Goal: Find specific page/section: Find specific page/section

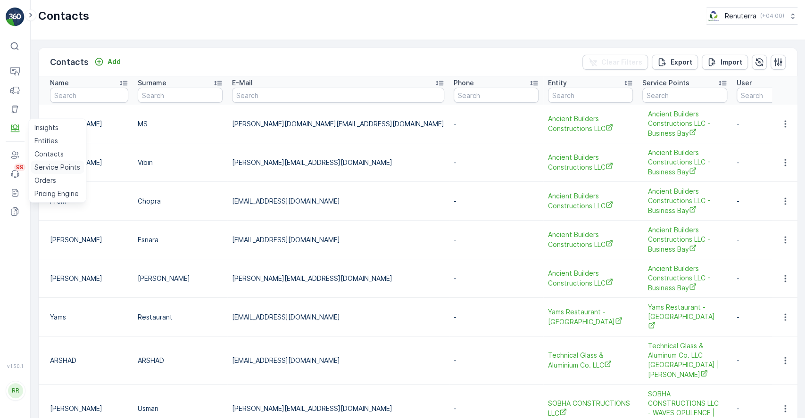
click at [61, 164] on p "Service Points" at bounding box center [57, 167] width 46 height 9
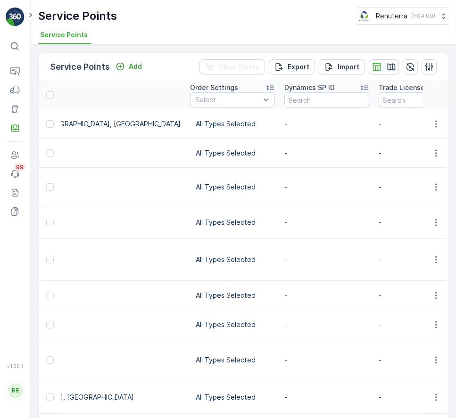
scroll to position [0, 650]
click at [379, 87] on p "Trade License Number" at bounding box center [416, 87] width 74 height 9
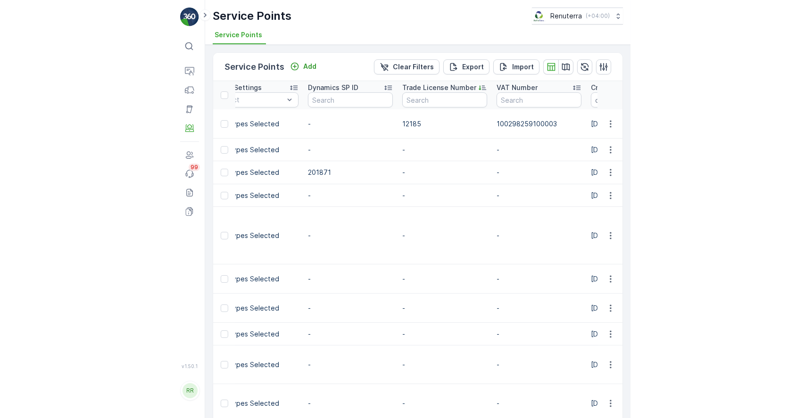
scroll to position [0, 554]
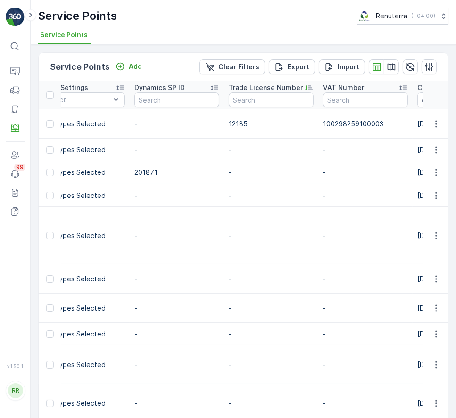
drag, startPoint x: 241, startPoint y: 84, endPoint x: 231, endPoint y: 84, distance: 10.4
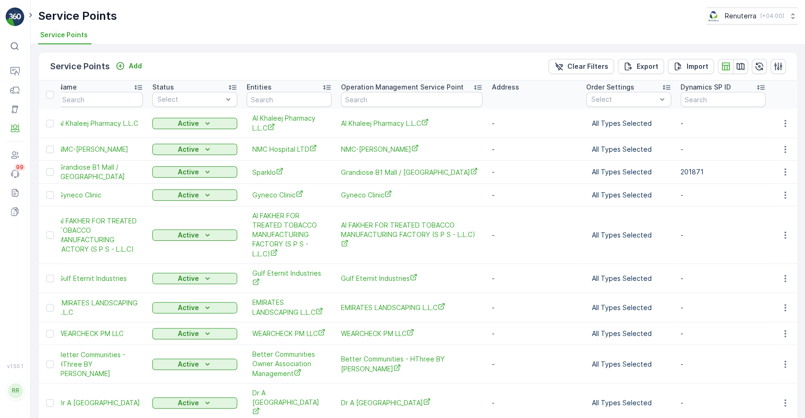
scroll to position [0, 0]
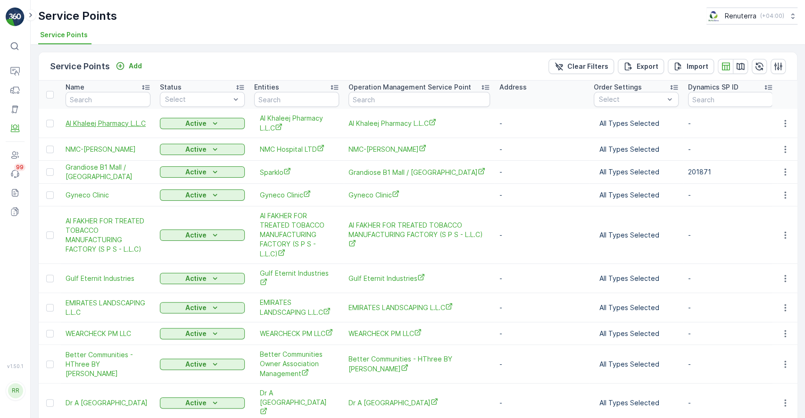
click at [100, 125] on span "Al Khaleej Pharmacy L.L.C" at bounding box center [108, 123] width 85 height 9
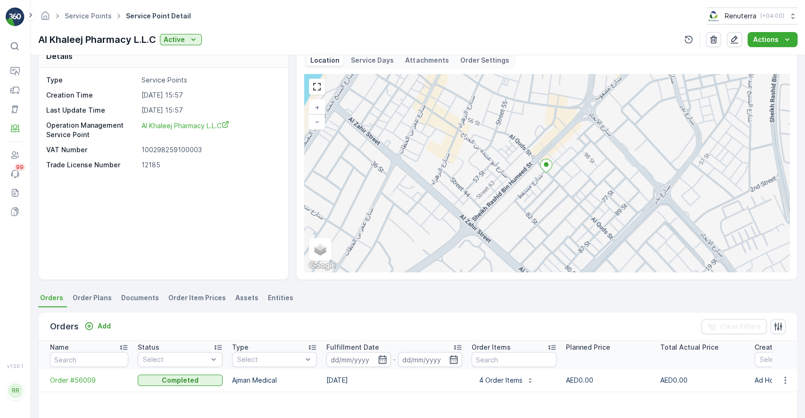
scroll to position [17, 0]
click at [55, 138] on p "Entities" at bounding box center [46, 140] width 24 height 9
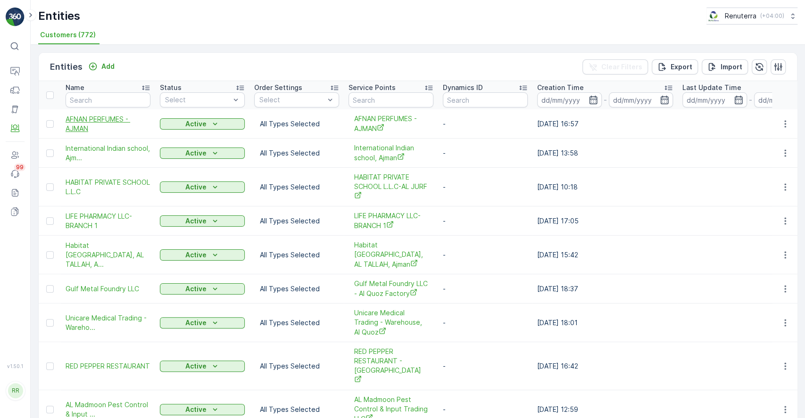
click at [90, 123] on span "AFNAN PERFUMES - AJMAN" at bounding box center [108, 124] width 85 height 19
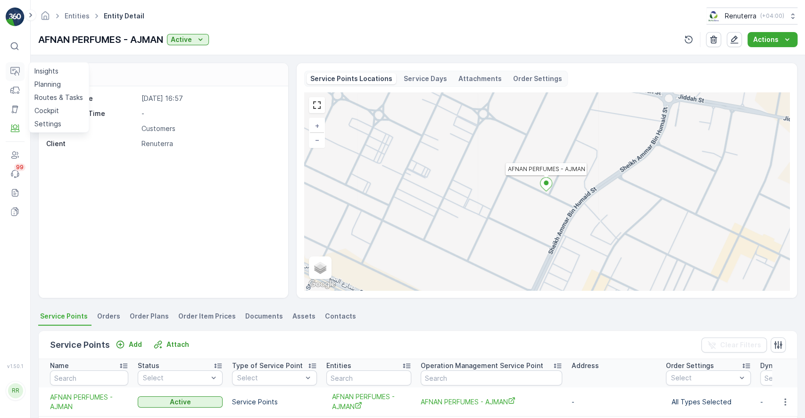
click at [16, 67] on icon at bounding box center [14, 70] width 9 height 7
click at [39, 69] on p "Insights" at bounding box center [46, 70] width 24 height 9
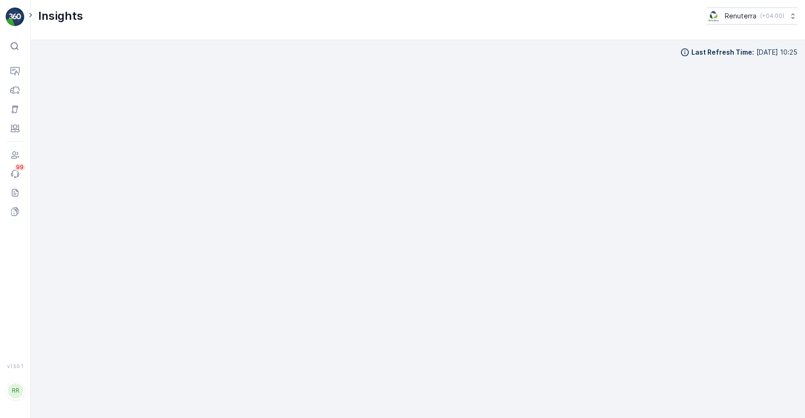
scroll to position [9, 0]
click at [46, 85] on p "Planning" at bounding box center [47, 84] width 26 height 9
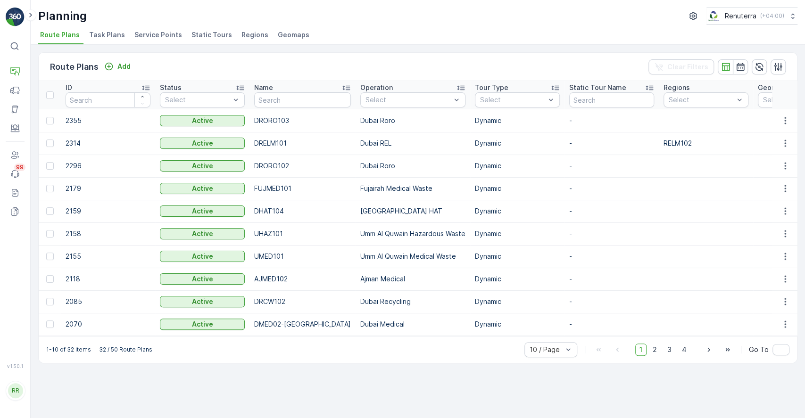
click at [106, 37] on span "Task Plans" at bounding box center [107, 34] width 36 height 9
